Goal: Task Accomplishment & Management: Use online tool/utility

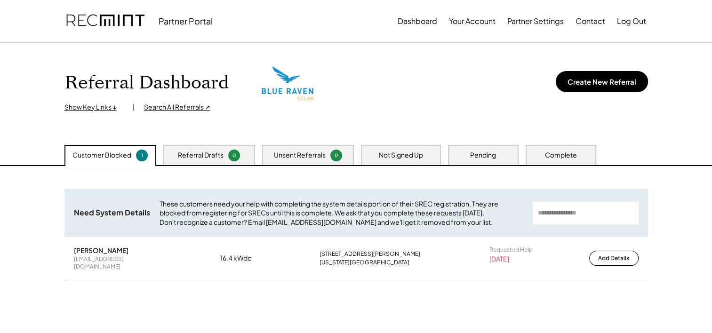
click at [474, 159] on div "Pending" at bounding box center [483, 155] width 26 height 9
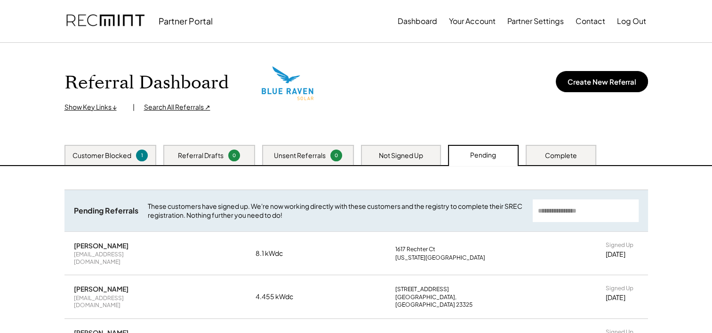
click at [423, 152] on div "Not Signed Up" at bounding box center [401, 155] width 44 height 9
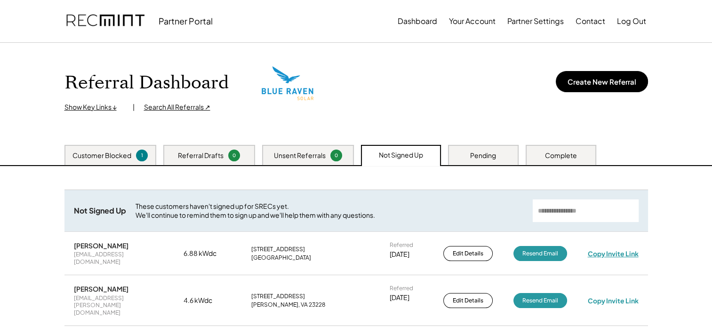
click at [600, 252] on div "Copy Invite Link" at bounding box center [612, 253] width 51 height 8
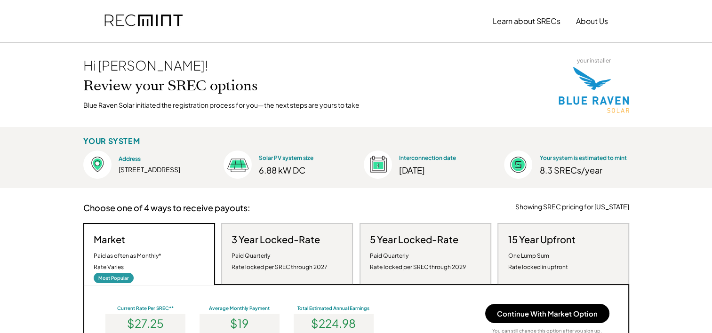
scroll to position [179, 348]
click at [525, 257] on div "15 Year Upfront One Lump Sum Rate locked in upfront" at bounding box center [541, 253] width 67 height 40
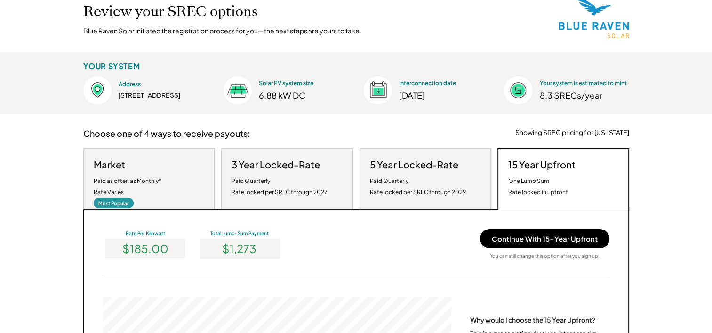
scroll to position [235, 0]
